Goal: Task Accomplishment & Management: Manage account settings

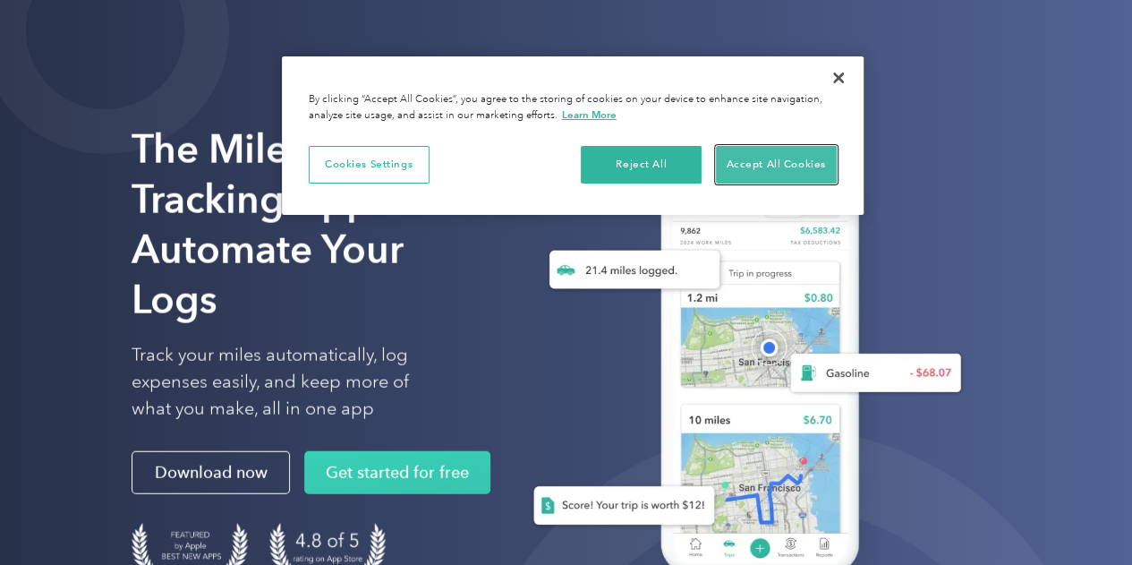
click at [800, 167] on button "Accept All Cookies" at bounding box center [776, 165] width 121 height 38
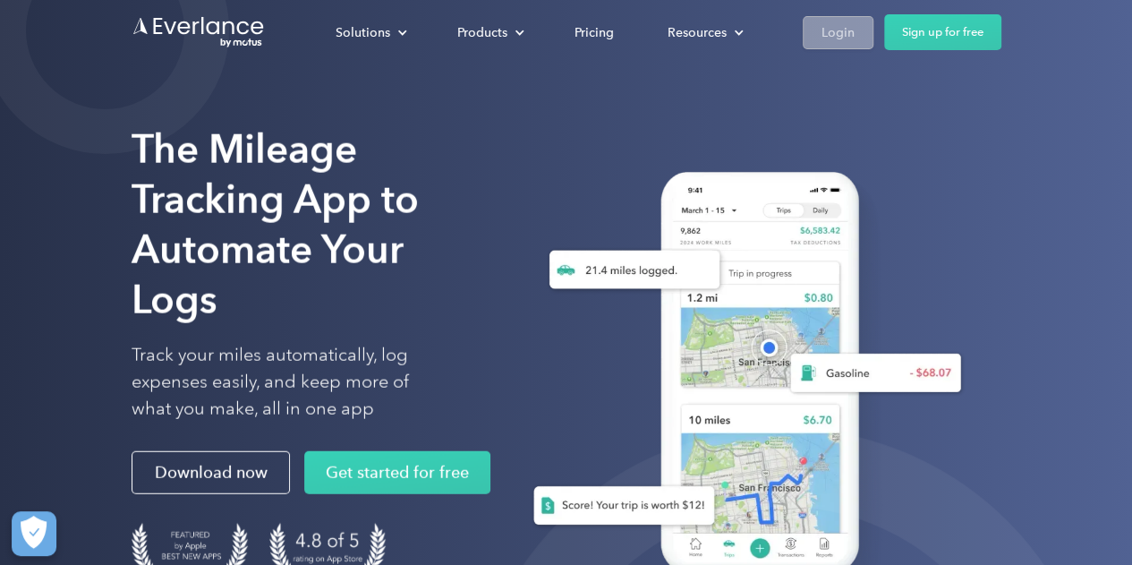
click at [809, 21] on link "Login" at bounding box center [838, 32] width 71 height 33
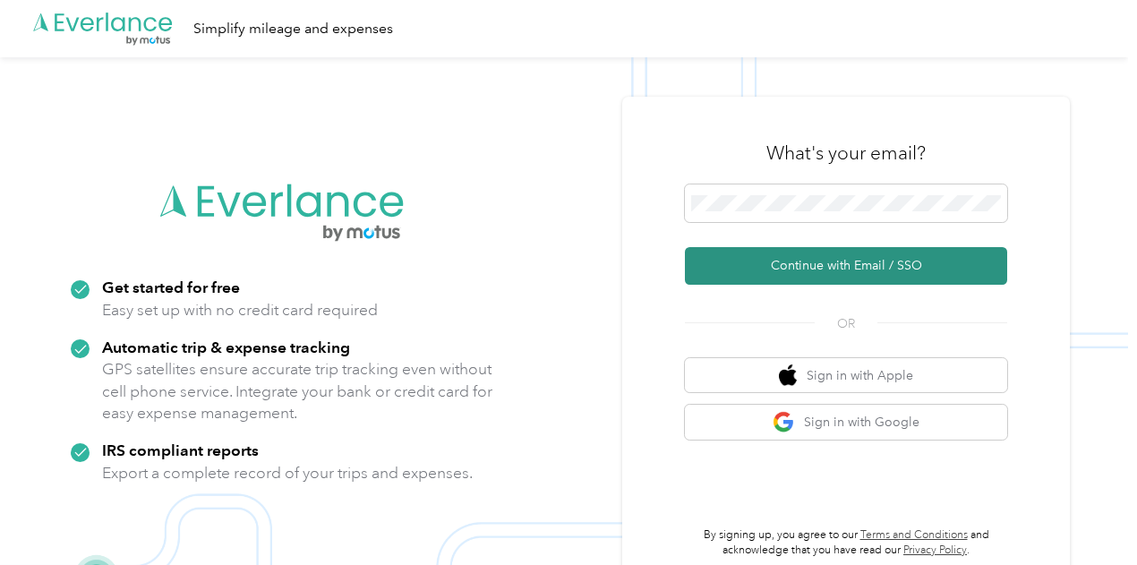
click at [847, 262] on button "Continue with Email / SSO" at bounding box center [846, 266] width 322 height 38
click at [841, 260] on button "Continue with Email / SSO" at bounding box center [846, 266] width 322 height 38
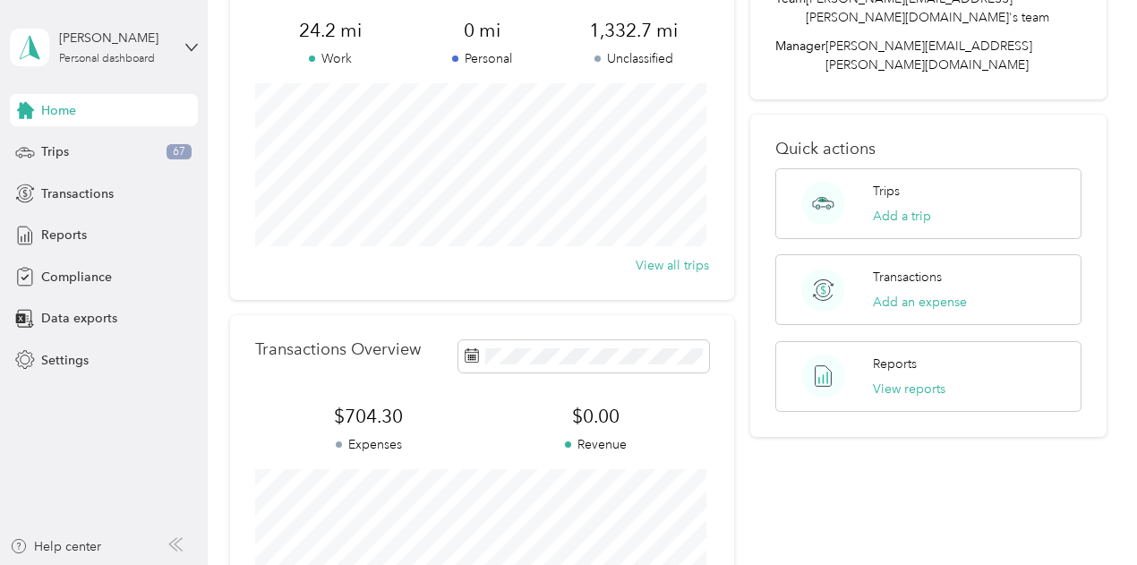
scroll to position [59, 0]
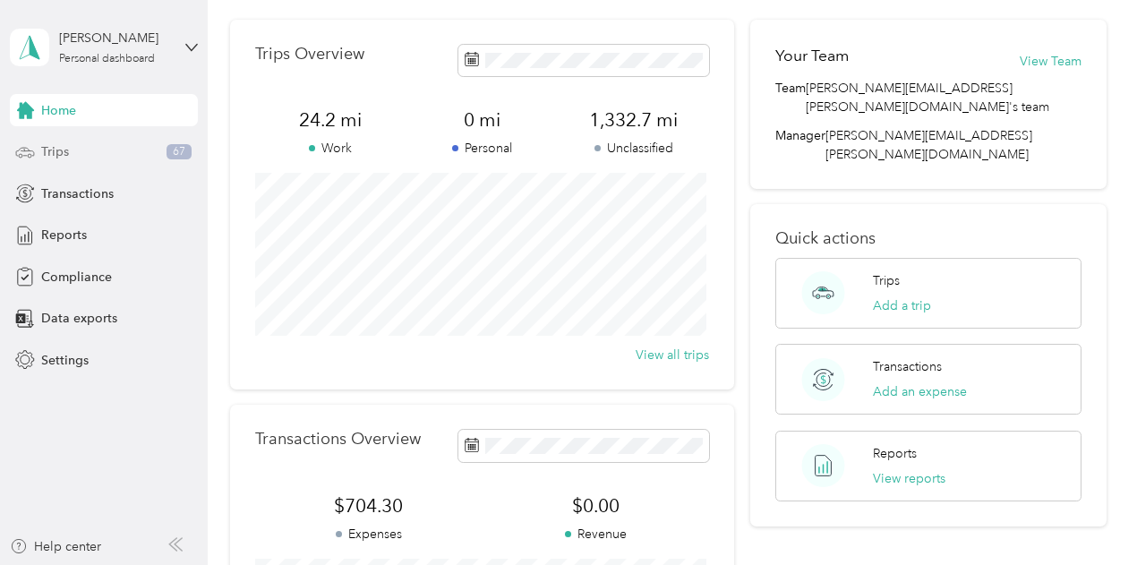
click at [70, 161] on div "Trips 67" at bounding box center [104, 152] width 188 height 32
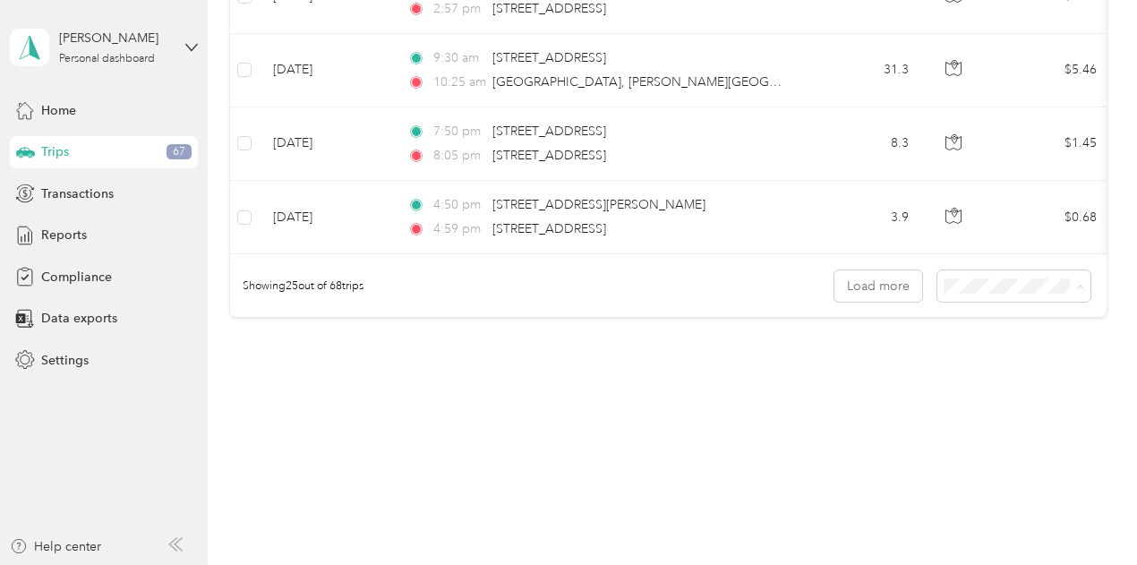
click at [969, 388] on li "100 per load" at bounding box center [1009, 381] width 153 height 31
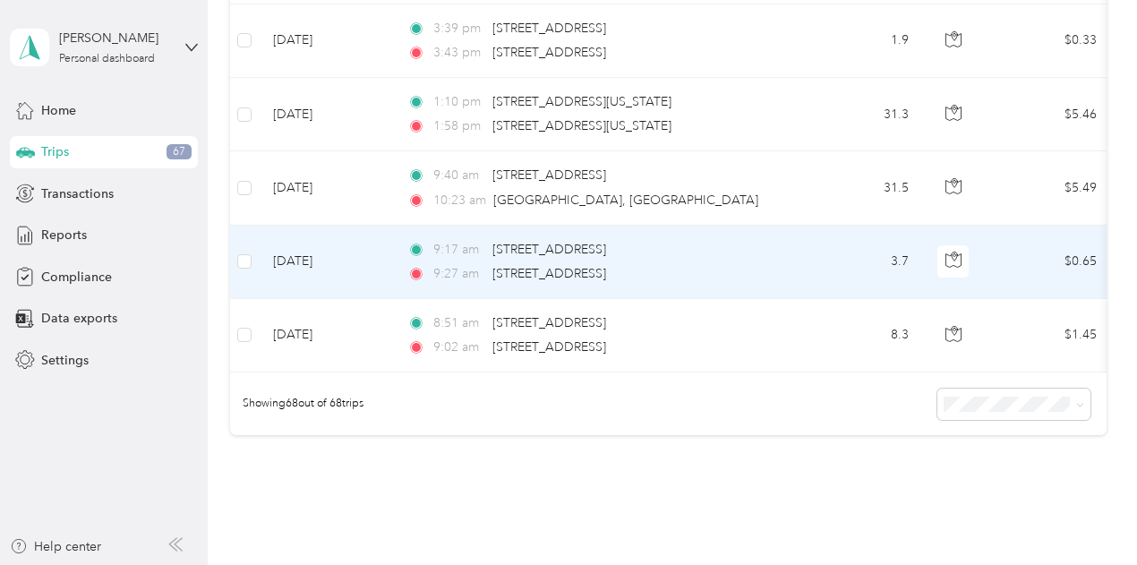
scroll to position [5045, 0]
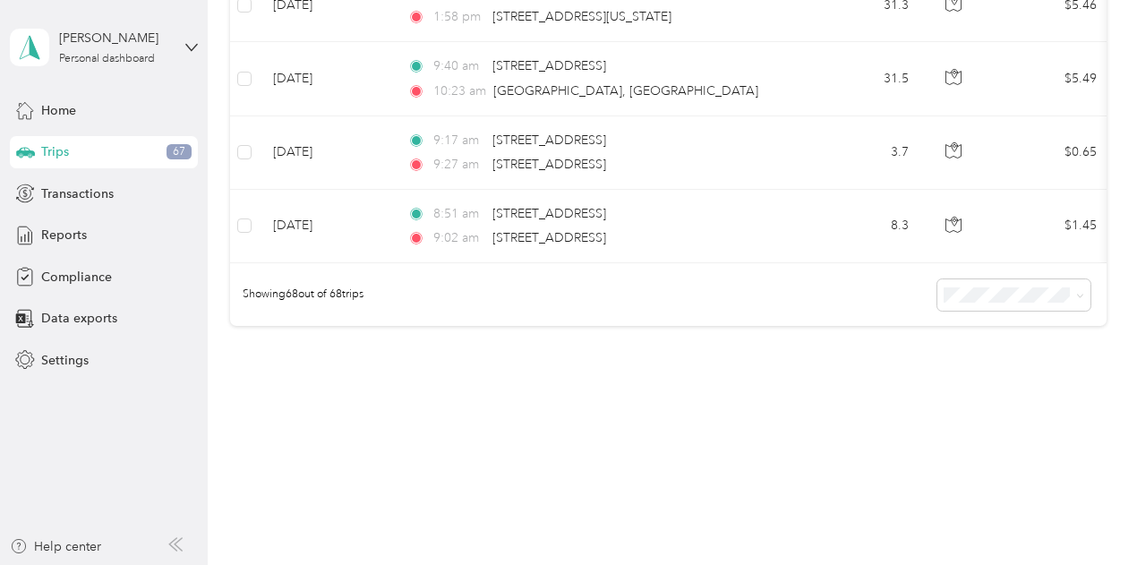
click at [1067, 308] on div "Showing 68 out of 68 trips" at bounding box center [668, 294] width 876 height 63
click at [1062, 298] on span at bounding box center [1013, 294] width 153 height 31
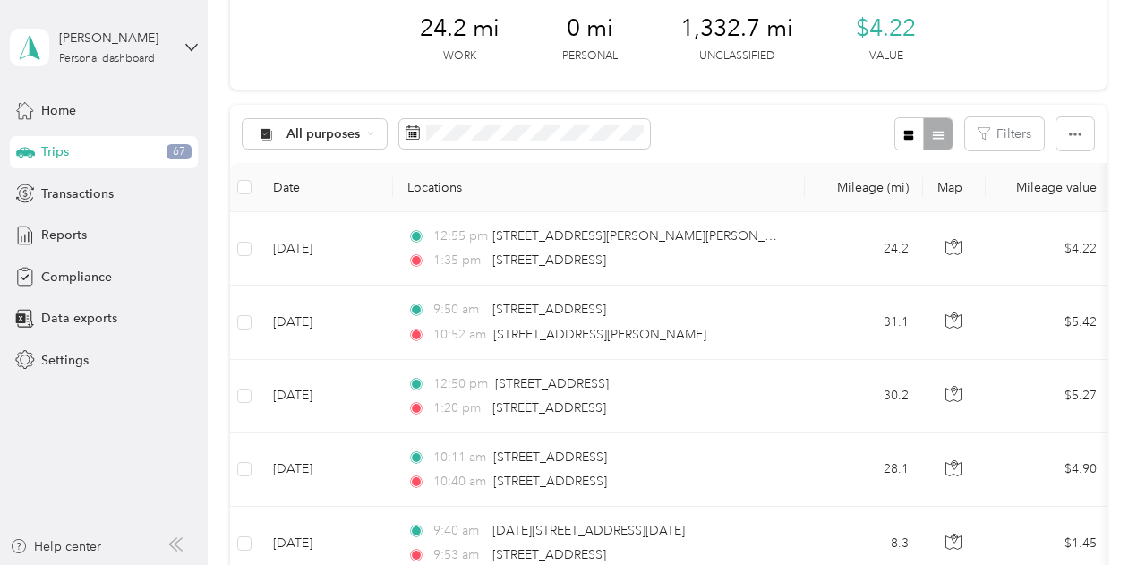
scroll to position [0, 0]
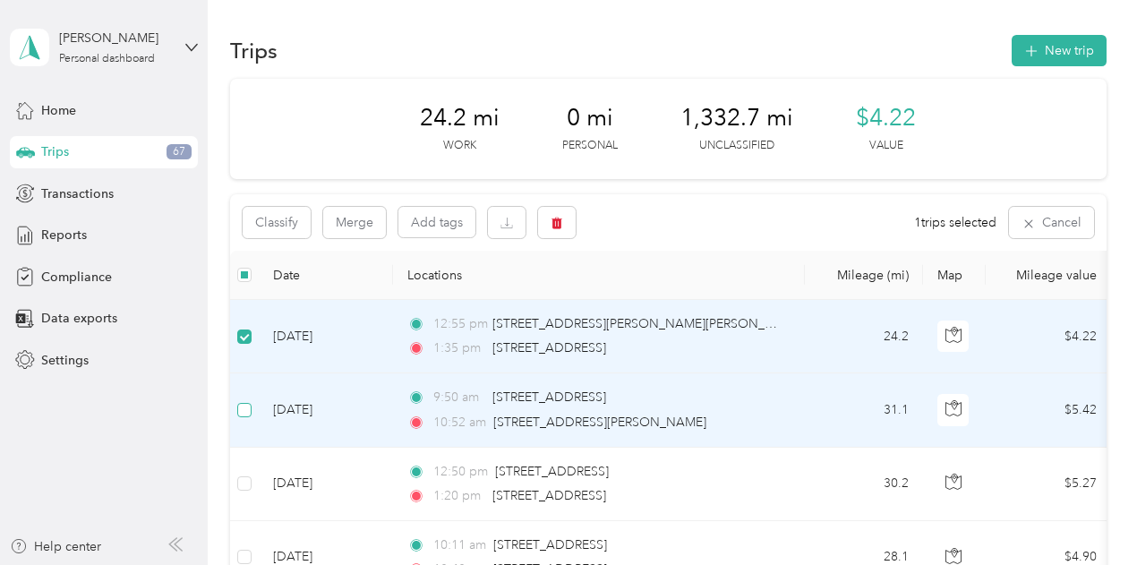
click at [242, 400] on label at bounding box center [244, 410] width 14 height 20
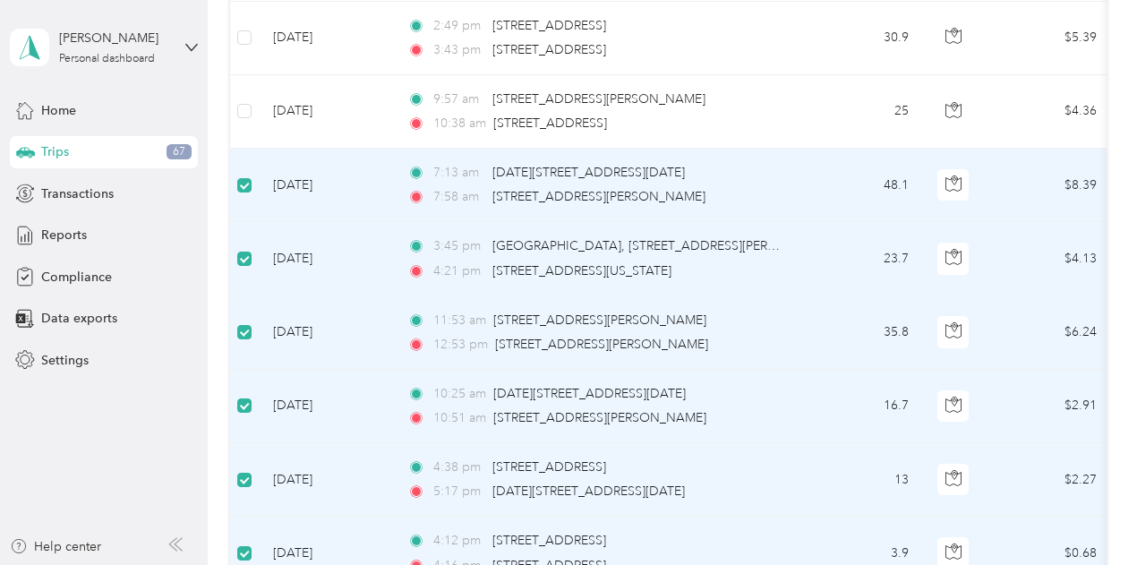
scroll to position [4239, 0]
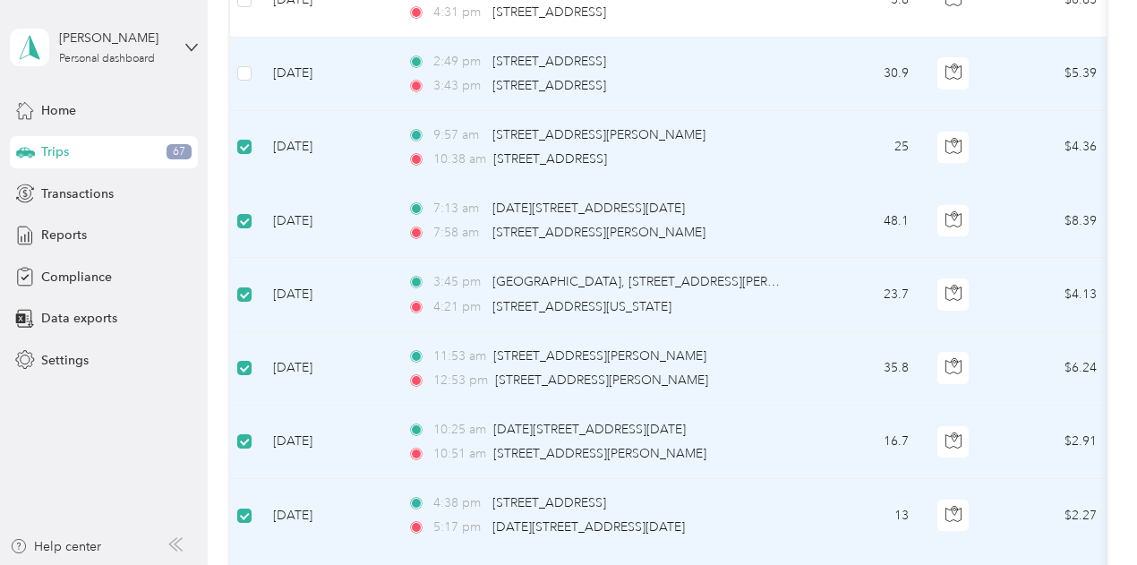
click at [252, 58] on td at bounding box center [244, 74] width 29 height 73
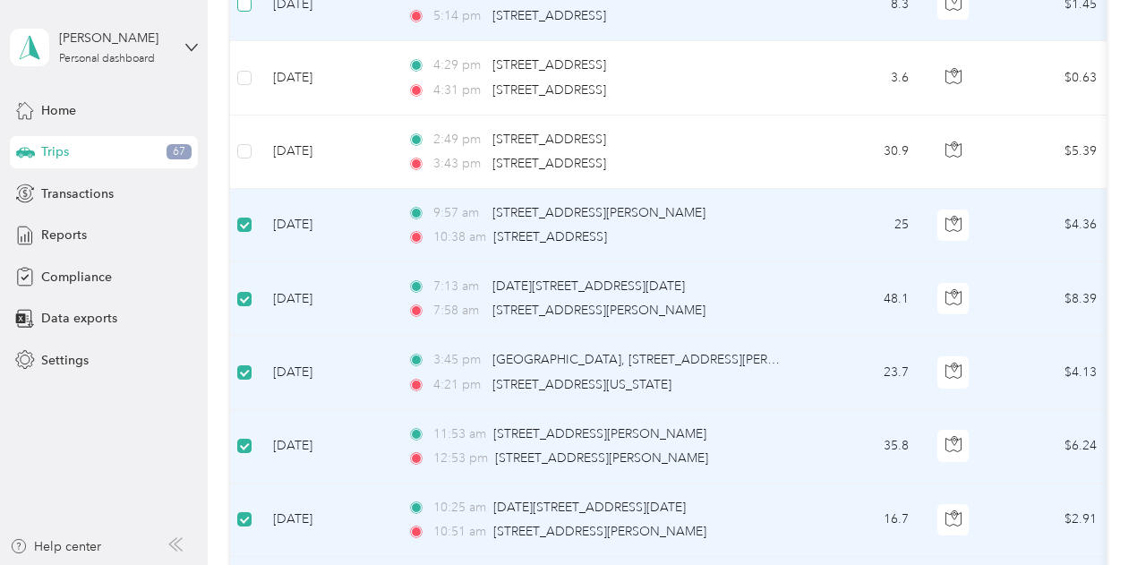
scroll to position [4059, 0]
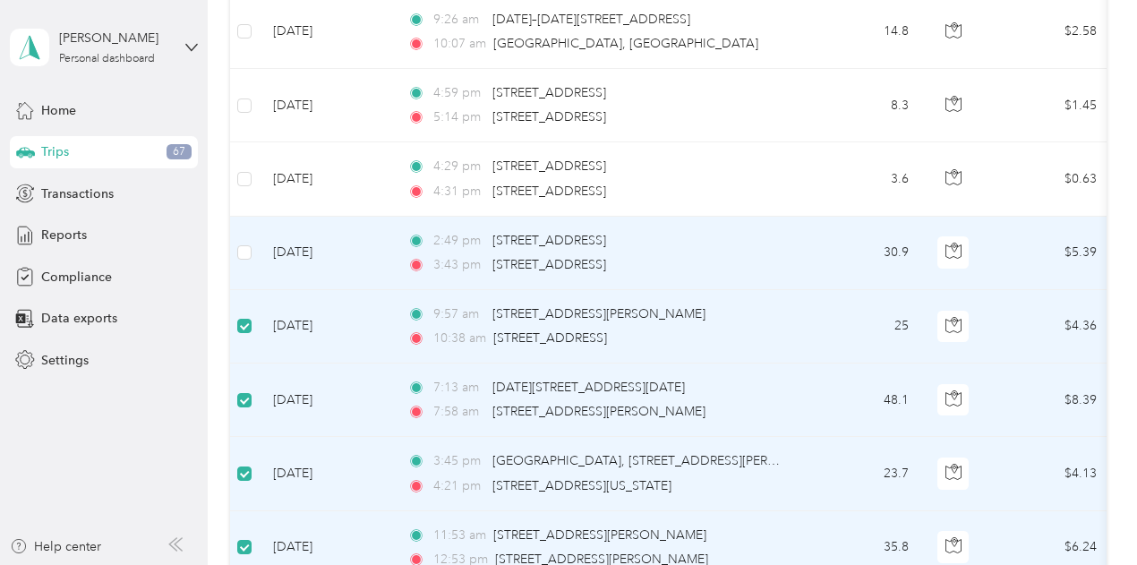
drag, startPoint x: 249, startPoint y: 245, endPoint x: 256, endPoint y: 239, distance: 9.5
click at [252, 244] on td at bounding box center [244, 253] width 29 height 73
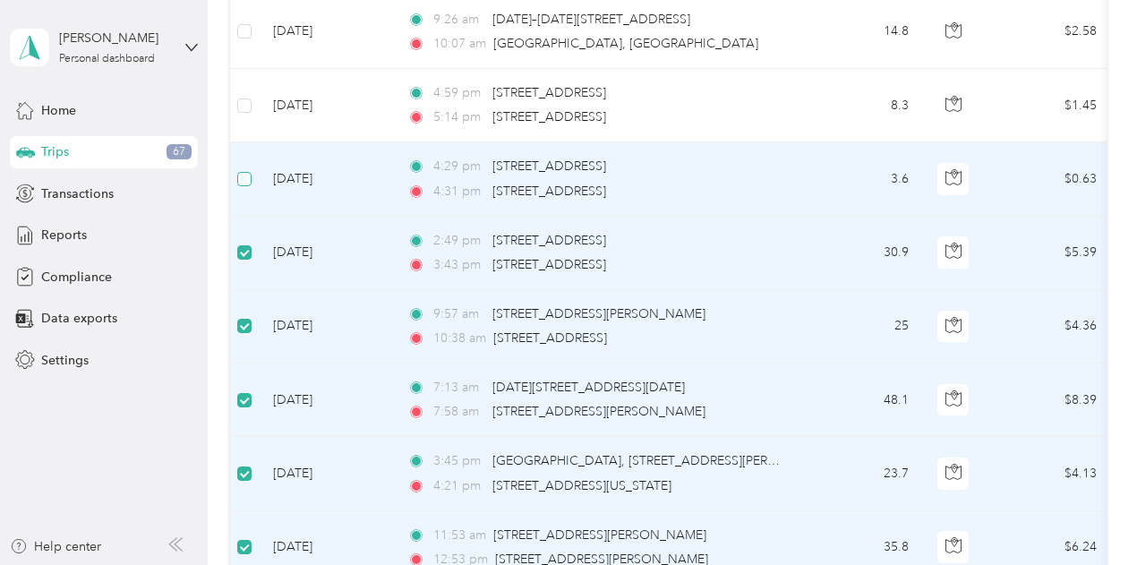
click at [247, 169] on label at bounding box center [244, 179] width 14 height 20
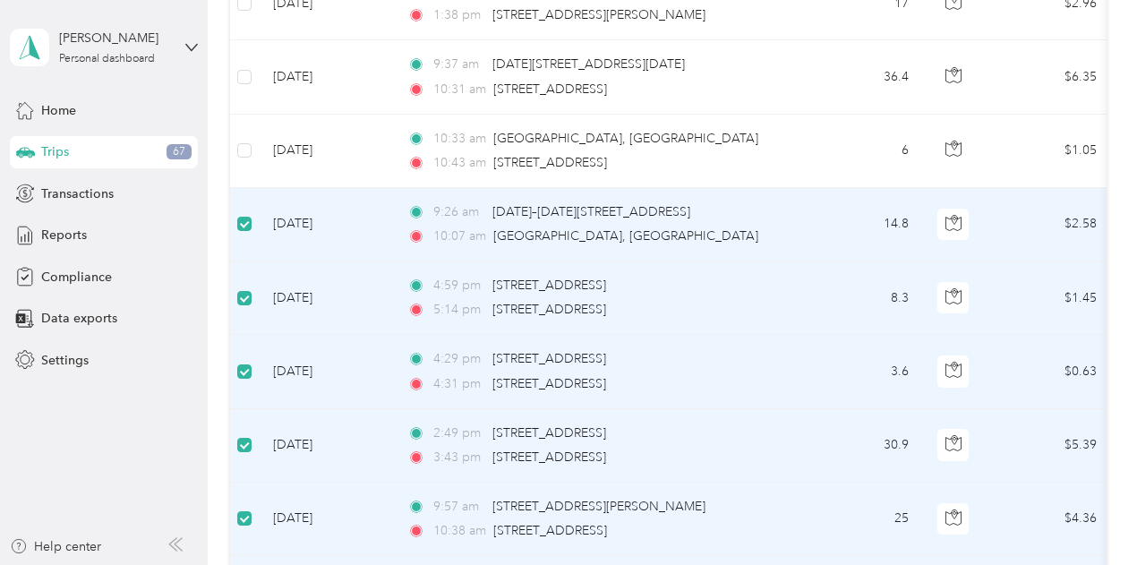
scroll to position [3791, 0]
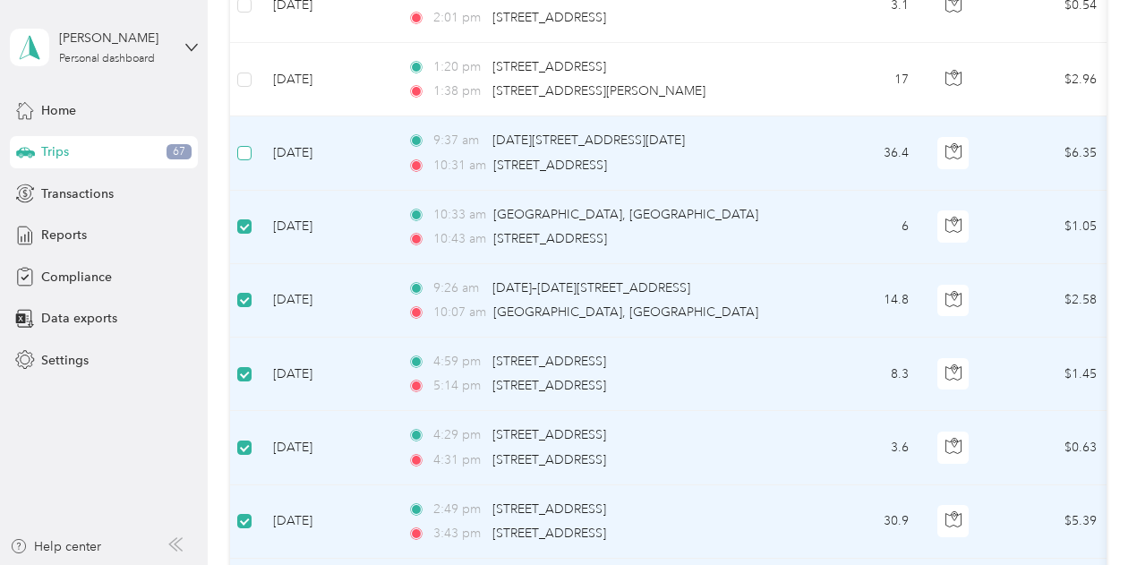
click at [240, 147] on label at bounding box center [244, 153] width 14 height 20
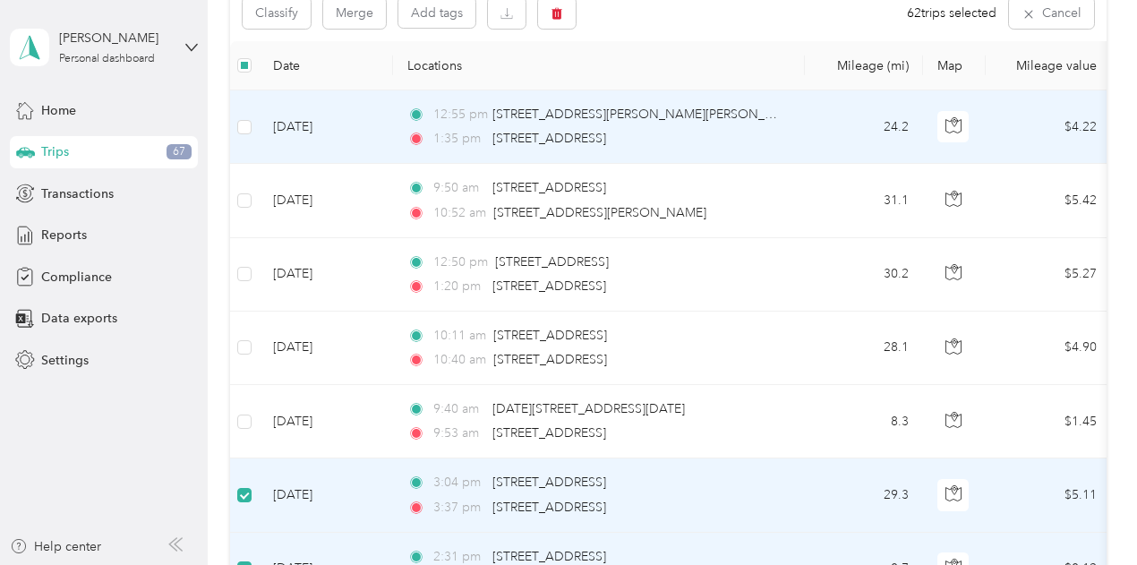
scroll to position [0, 0]
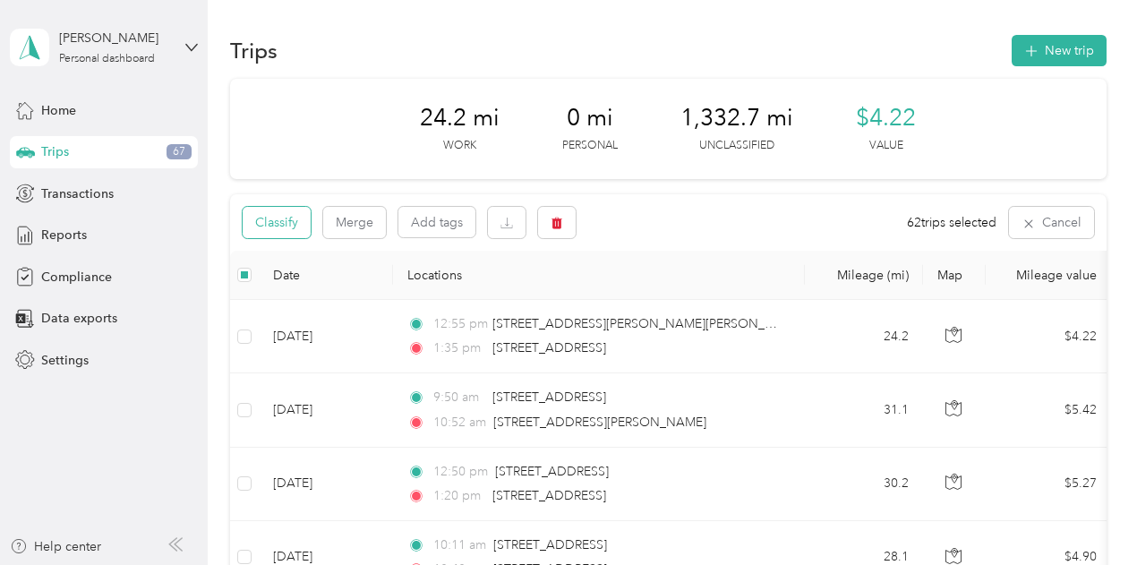
click at [285, 222] on button "Classify" at bounding box center [277, 222] width 68 height 31
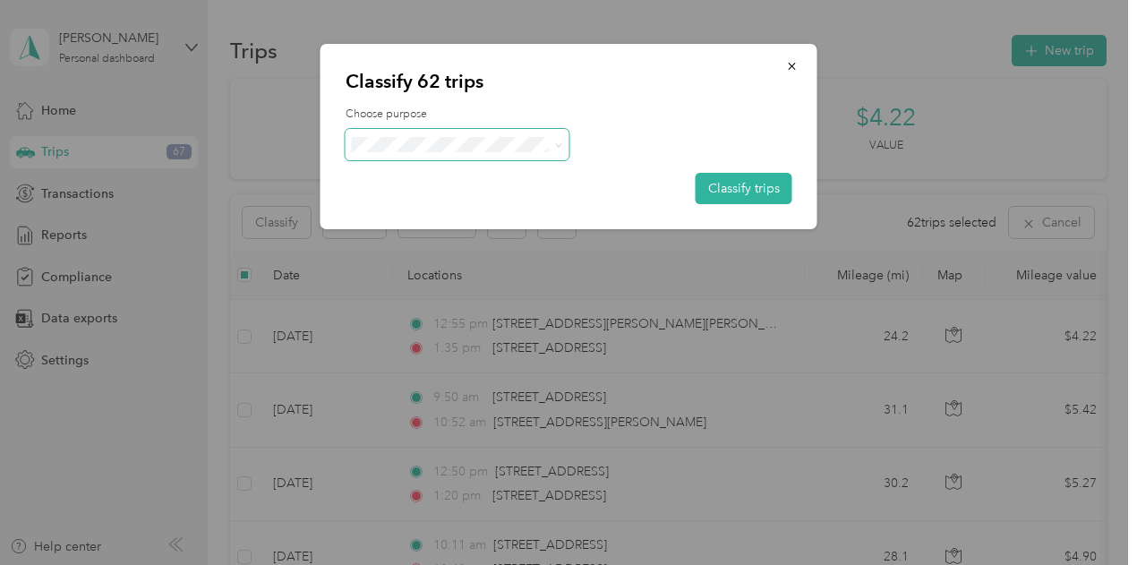
click at [551, 142] on span at bounding box center [555, 144] width 14 height 19
click at [568, 145] on div at bounding box center [569, 144] width 447 height 31
click at [559, 144] on icon at bounding box center [558, 145] width 8 height 8
click at [492, 182] on span "Option Care Health" at bounding box center [472, 176] width 166 height 19
click at [731, 181] on button "Classify trips" at bounding box center [744, 188] width 97 height 31
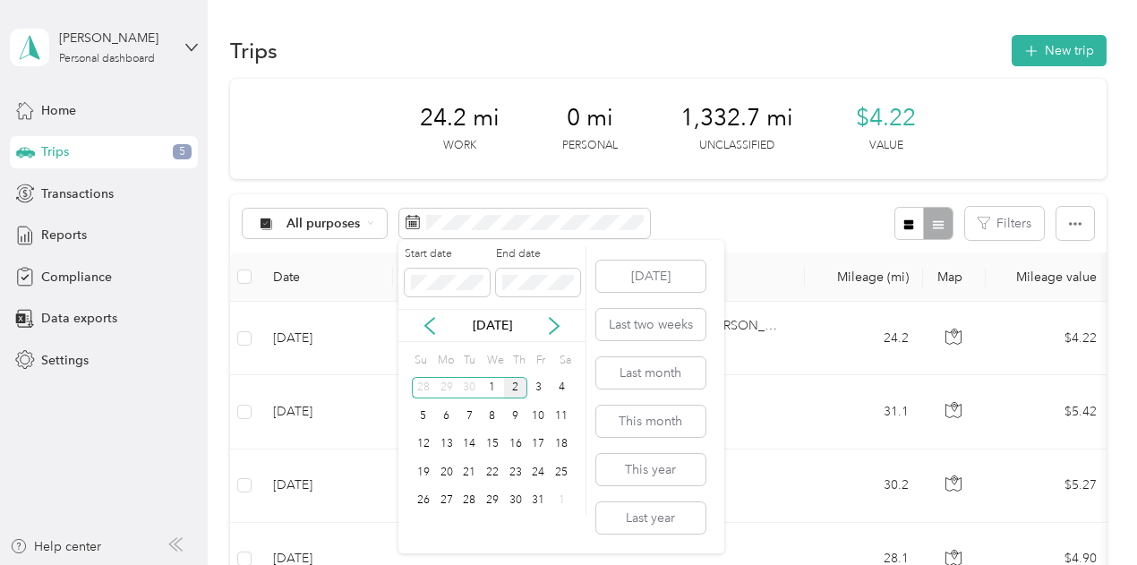
click at [443, 326] on div "Oct 2025" at bounding box center [491, 325] width 187 height 19
click at [425, 321] on icon at bounding box center [430, 326] width 18 height 18
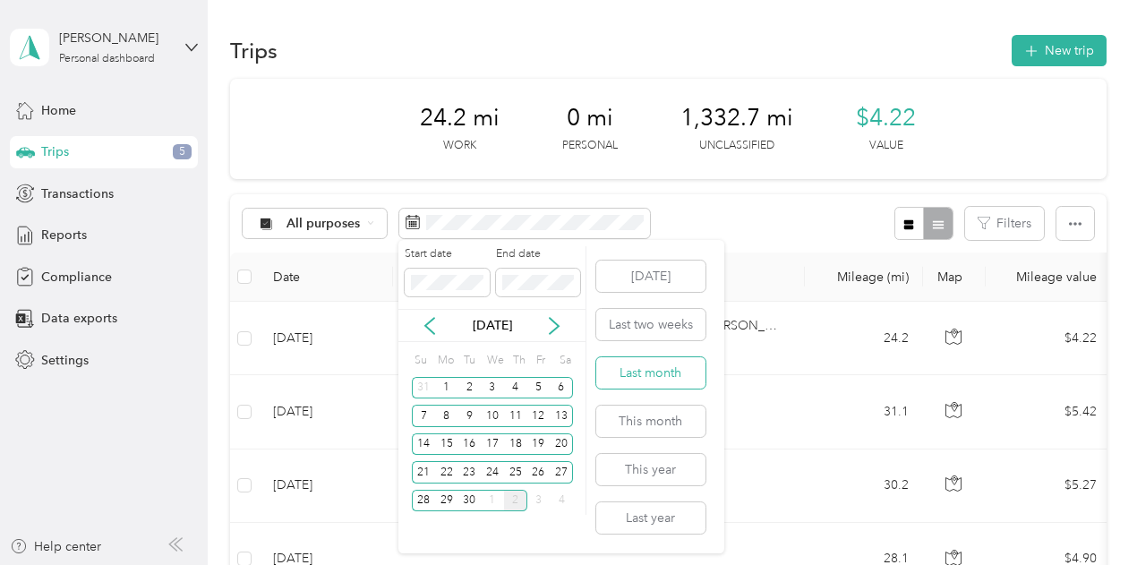
click at [660, 371] on button "Last month" at bounding box center [650, 372] width 109 height 31
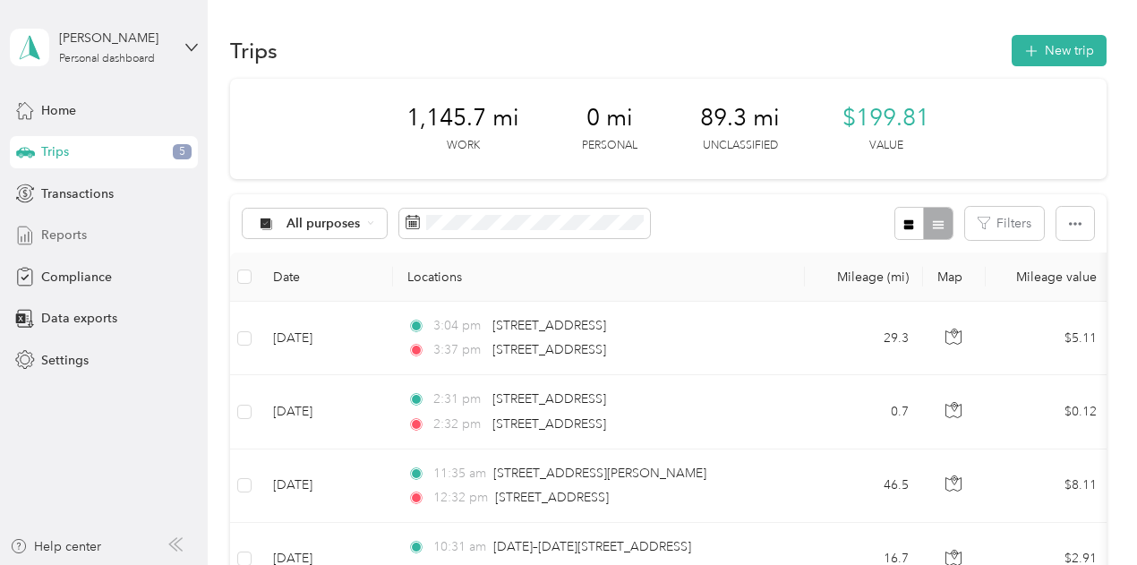
click at [79, 239] on span "Reports" at bounding box center [64, 235] width 46 height 19
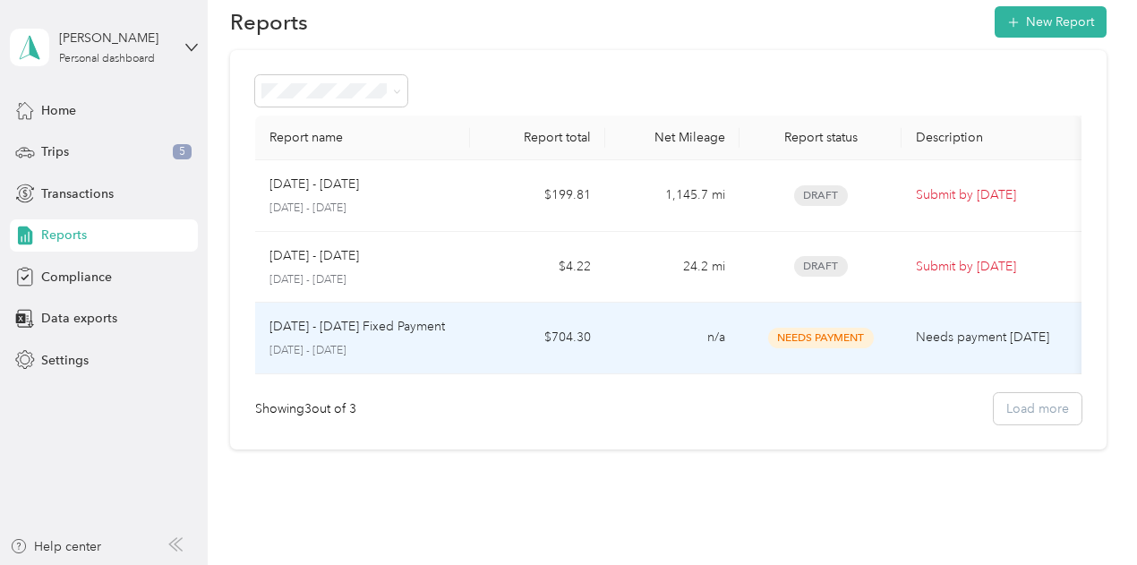
scroll to position [20, 0]
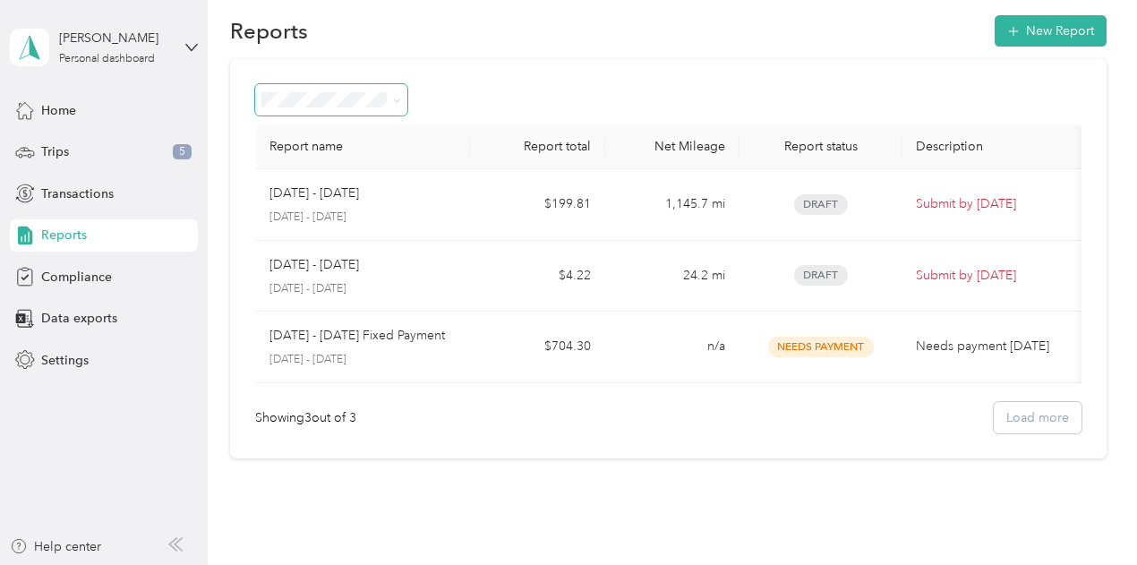
click at [400, 92] on span at bounding box center [397, 99] width 8 height 15
click at [397, 97] on icon at bounding box center [397, 101] width 8 height 8
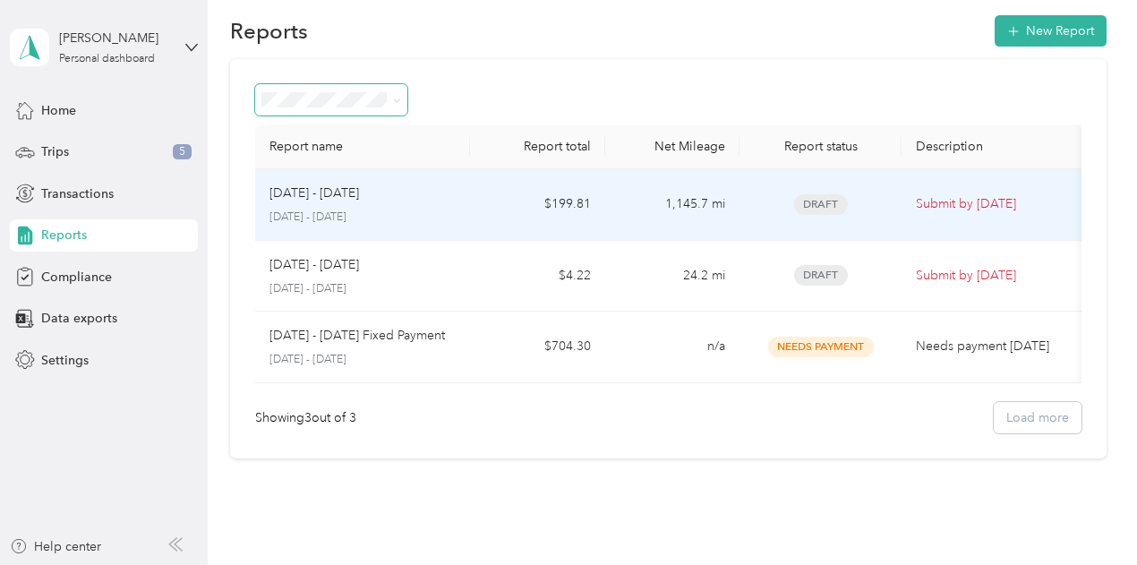
click at [405, 228] on td "Sep 1 - 30, 2025 September 1 - 30, 2025" at bounding box center [363, 205] width 216 height 72
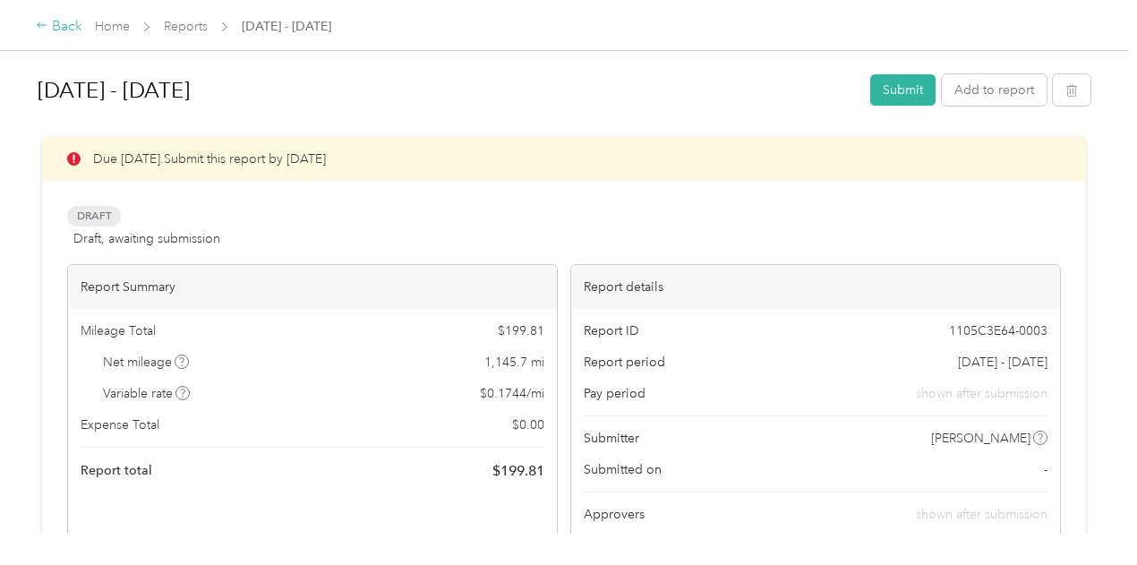
click at [70, 28] on div "Back" at bounding box center [59, 26] width 47 height 21
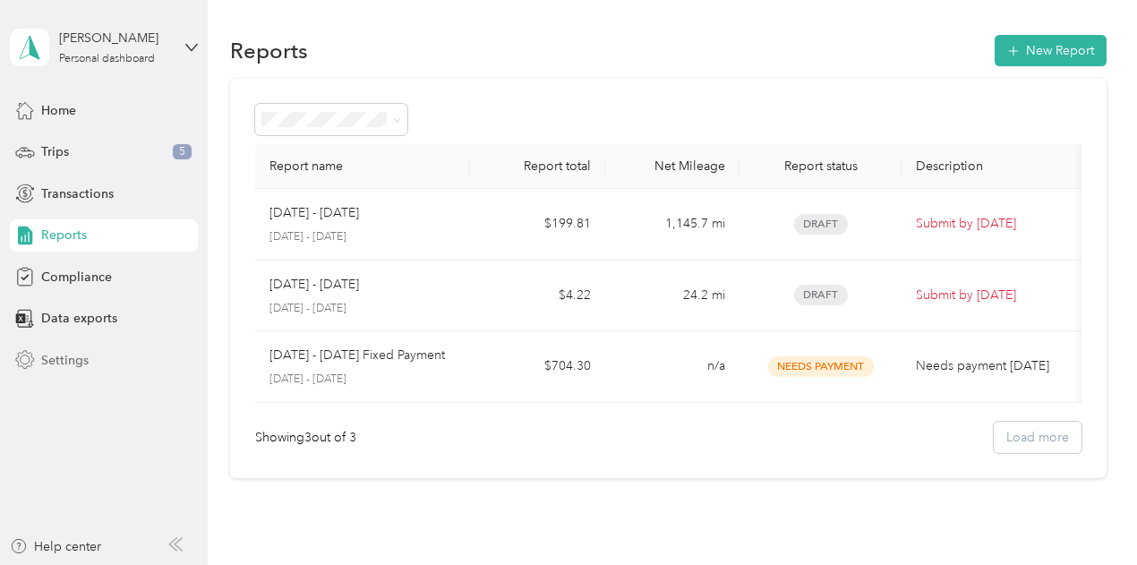
click at [62, 366] on span "Settings" at bounding box center [64, 360] width 47 height 19
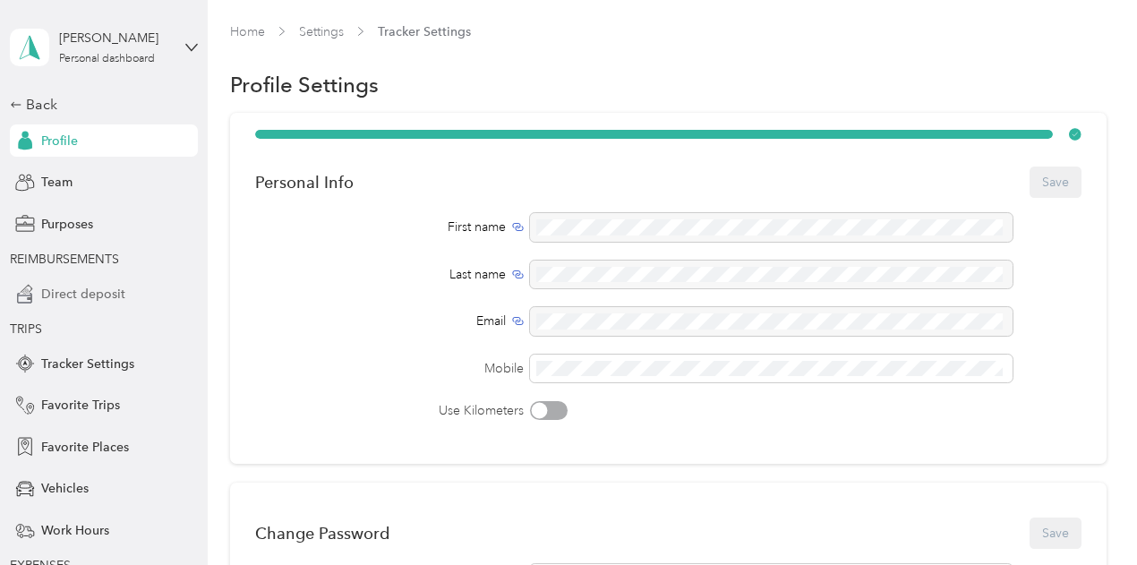
click at [73, 307] on div "Direct deposit" at bounding box center [104, 293] width 188 height 32
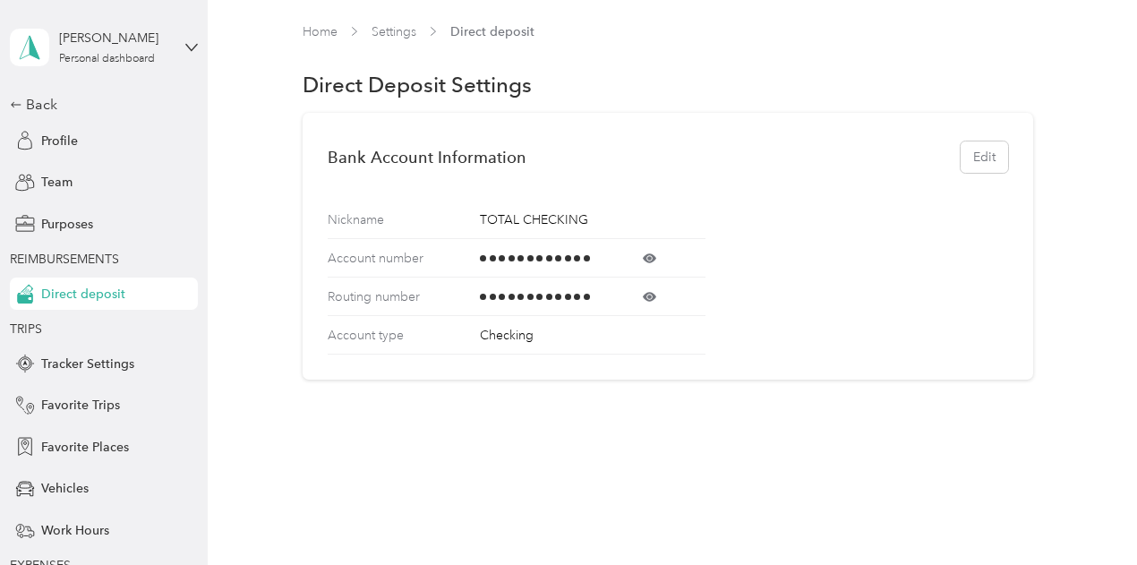
click at [646, 259] on icon at bounding box center [649, 257] width 13 height 9
click at [646, 259] on icon at bounding box center [649, 258] width 13 height 13
click at [30, 57] on polygon at bounding box center [35, 46] width 10 height 23
click at [166, 259] on span "REIMBURSEMENTS" at bounding box center [99, 259] width 179 height 19
click at [41, 102] on div "Back" at bounding box center [99, 104] width 179 height 21
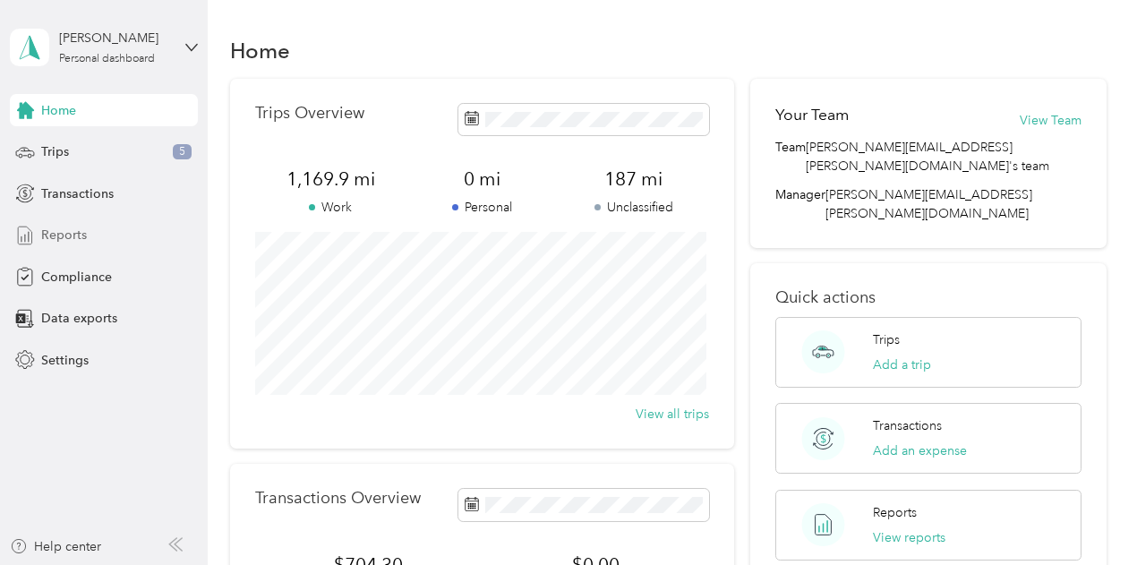
click at [76, 241] on span "Reports" at bounding box center [64, 235] width 46 height 19
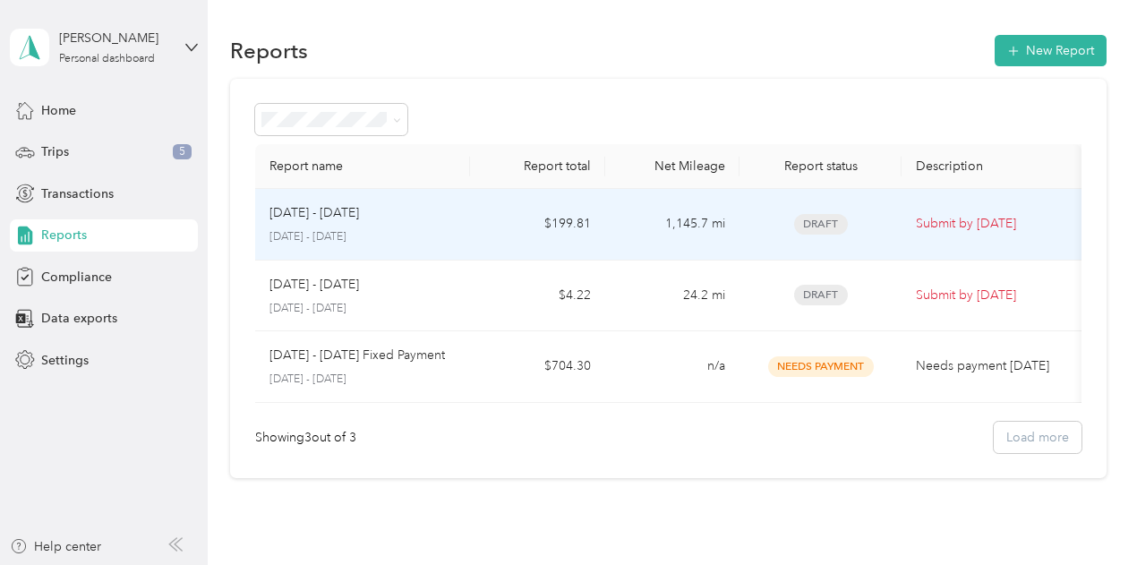
click at [641, 225] on td "1,145.7 mi" at bounding box center [672, 225] width 134 height 72
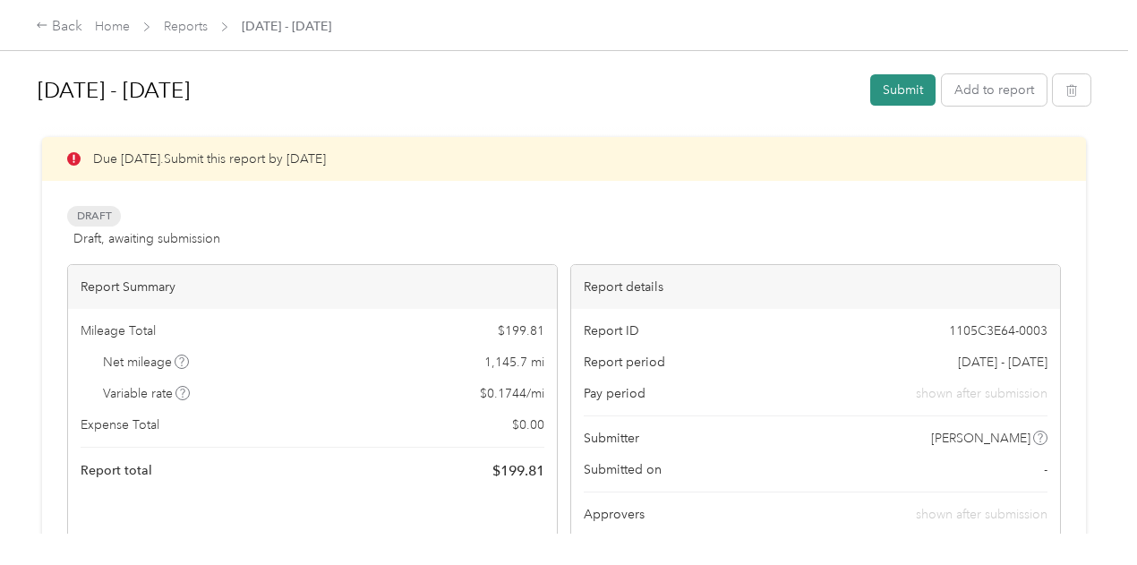
click at [906, 87] on button "Submit" at bounding box center [902, 89] width 65 height 31
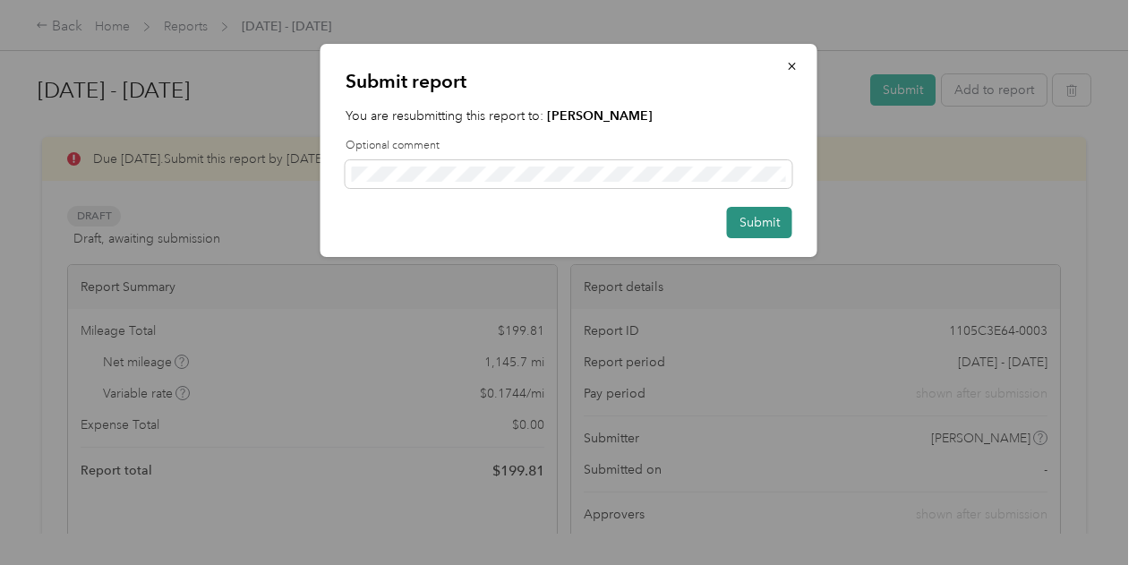
click at [788, 228] on button "Submit" at bounding box center [759, 222] width 65 height 31
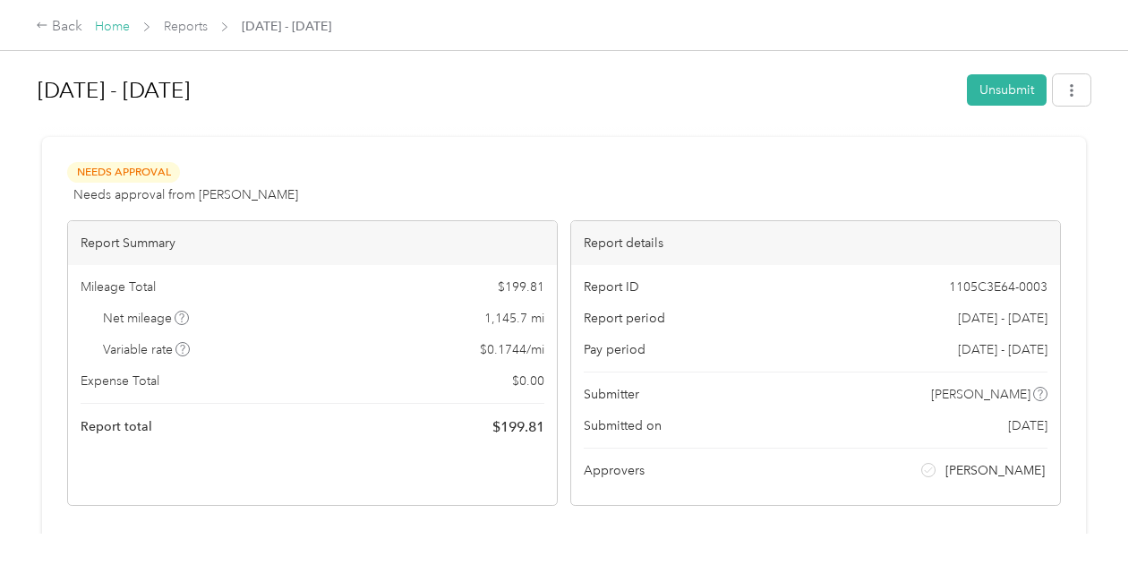
click at [112, 19] on link "Home" at bounding box center [112, 26] width 35 height 15
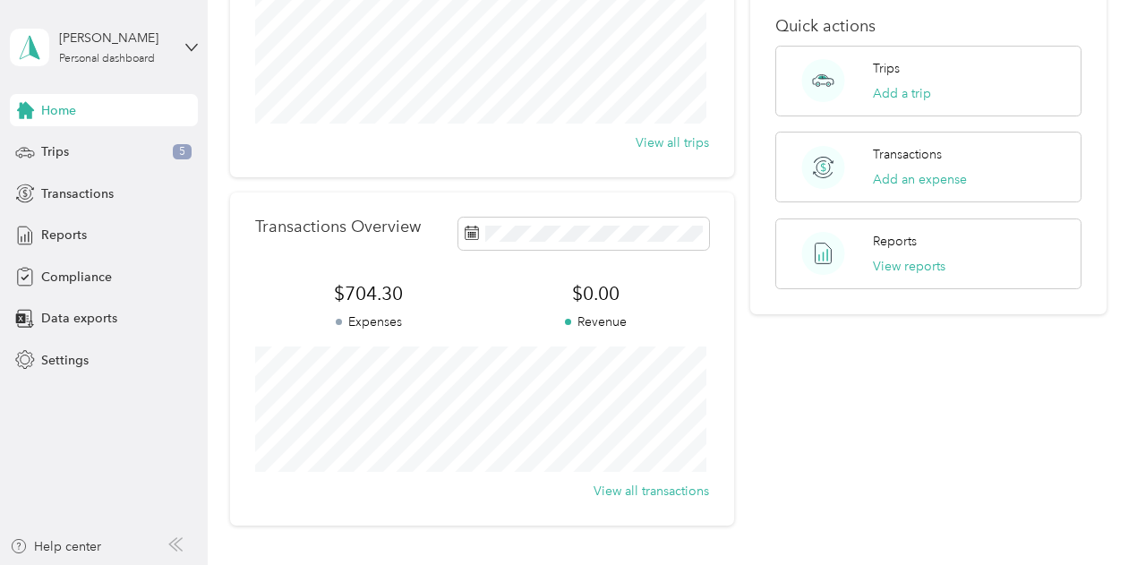
scroll to position [59, 0]
